Goal: Task Accomplishment & Management: Manage account settings

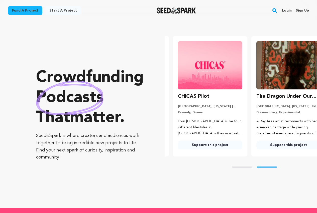
scroll to position [0, 83]
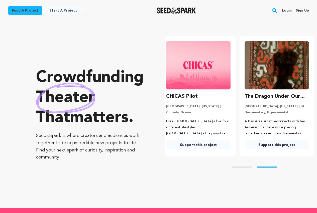
click at [300, 11] on link "Sign up" at bounding box center [302, 11] width 13 height 8
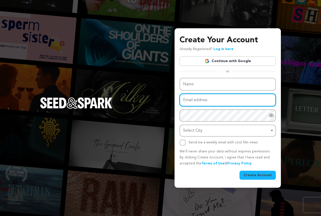
click at [182, 100] on input "Email address" at bounding box center [228, 100] width 96 height 13
paste input "mijen24669@fursee.com"
type input "mijen24669@fursee.com"
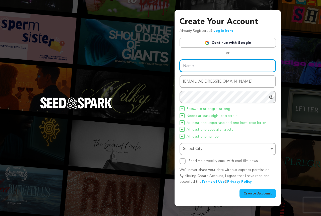
click at [183, 63] on input "Name" at bounding box center [228, 66] width 96 height 13
paste input "komal894"
type input "komal894"
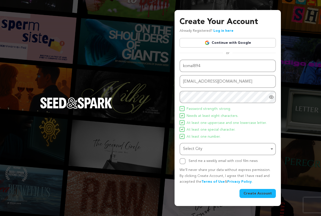
click at [255, 117] on li "Needs at least eight characters." at bounding box center [228, 116] width 96 height 6
click at [210, 147] on div "Select City Remove item" at bounding box center [226, 149] width 86 height 7
click at [185, 162] on input "Select City" at bounding box center [227, 163] width 95 height 11
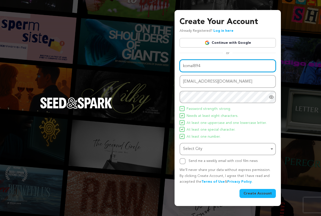
drag, startPoint x: 201, startPoint y: 68, endPoint x: 168, endPoint y: 69, distance: 32.4
click at [168, 69] on div "Create Your Account Already Registered? Log in here Continue with Google or eyJ…" at bounding box center [160, 108] width 321 height 216
click at [204, 151] on div "Select City Remove item" at bounding box center [226, 149] width 86 height 7
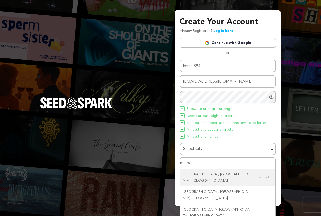
type input "melbou"
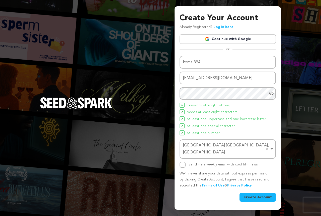
click at [250, 194] on button "Create Account" at bounding box center [258, 197] width 36 height 9
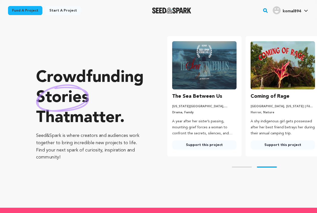
scroll to position [0, 83]
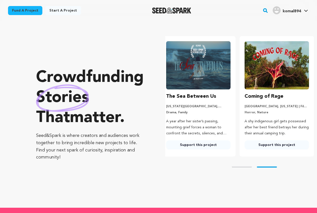
click at [277, 9] on img "komal894's Profile" at bounding box center [277, 10] width 8 height 8
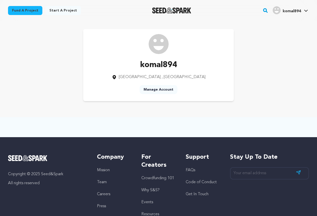
click at [162, 87] on link "Manage Account" at bounding box center [159, 89] width 38 height 9
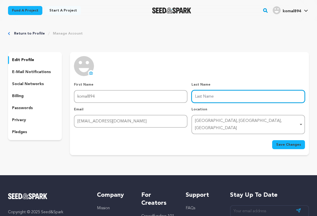
click at [201, 96] on input "Last Name" at bounding box center [249, 96] width 114 height 13
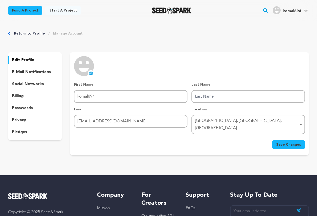
click at [91, 73] on icon at bounding box center [91, 73] width 4 height 4
click at [32, 86] on p "social networks" at bounding box center [28, 84] width 32 height 6
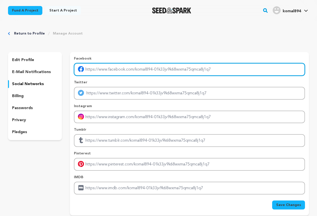
click at [104, 65] on input "Enter facebook profile link" at bounding box center [189, 69] width 231 height 13
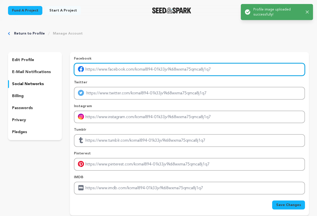
type input "[URL][DOMAIN_NAME][DOMAIN_NAME]"
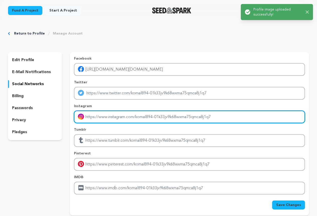
click at [97, 116] on input "Enter instagram handle link" at bounding box center [189, 117] width 231 height 13
type input "[URL][DOMAIN_NAME][DOMAIN_NAME]"
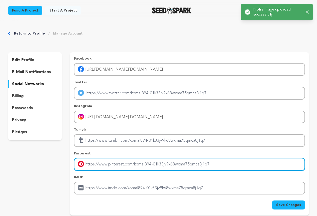
click at [92, 168] on input "Enter pinterest profile link" at bounding box center [189, 164] width 231 height 13
type input "[URL][DOMAIN_NAME]"
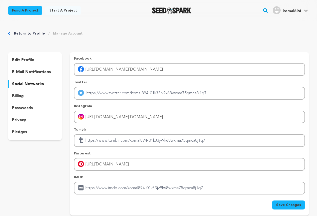
click at [277, 203] on button "Save Changes" at bounding box center [288, 205] width 33 height 9
click at [308, 12] on icon "button" at bounding box center [306, 12] width 3 height 3
click at [280, 10] on img "komal894's Profile" at bounding box center [277, 10] width 8 height 8
